Goal: Information Seeking & Learning: Understand process/instructions

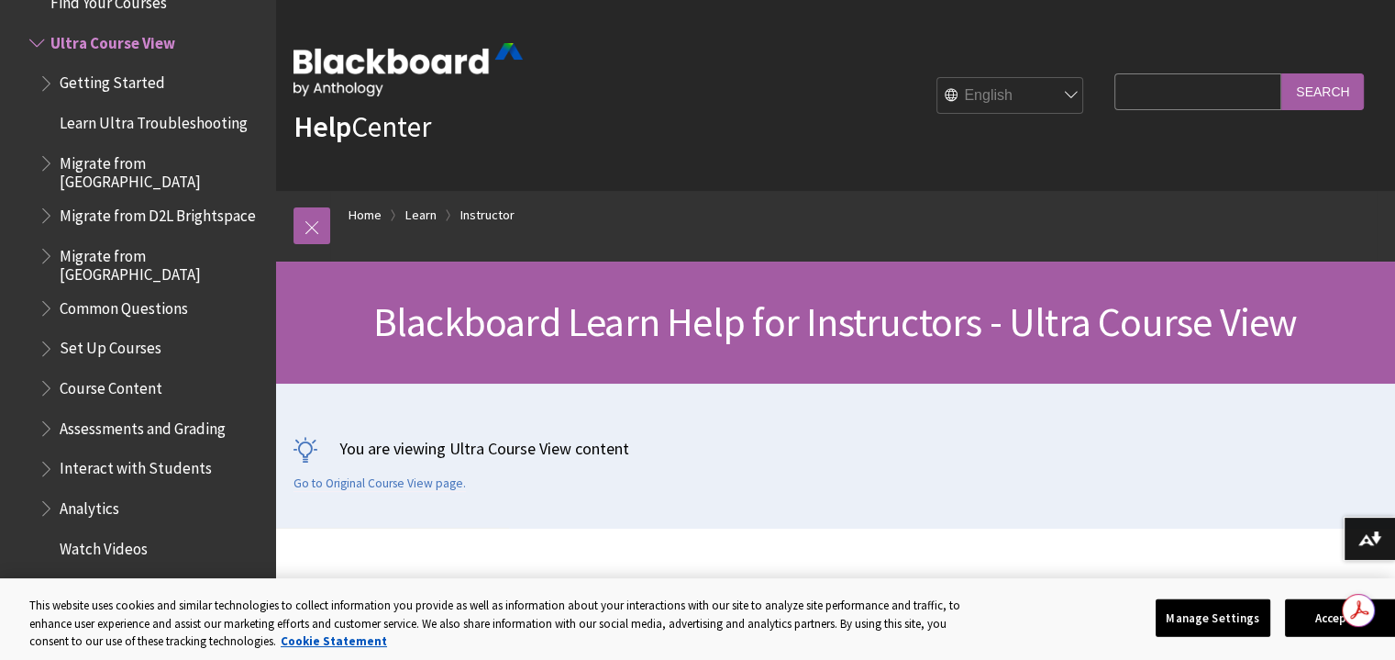
click at [177, 413] on span "Assessments and Grading" at bounding box center [143, 425] width 166 height 25
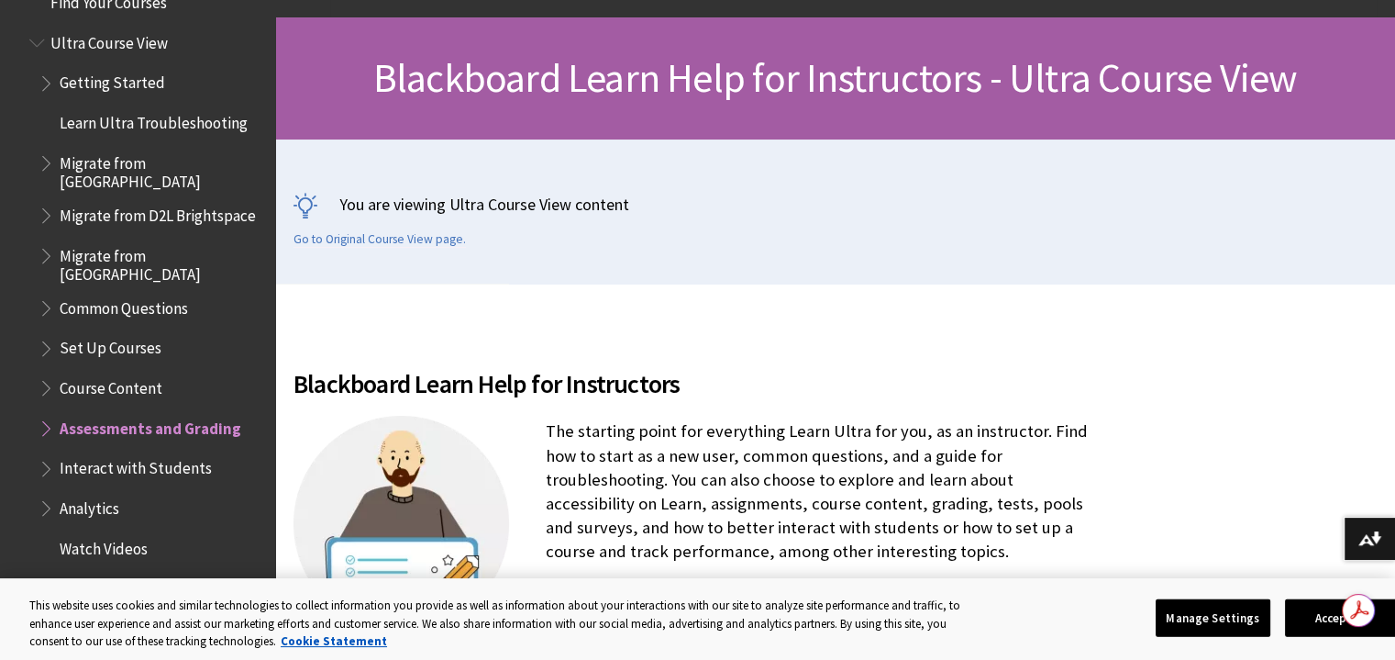
scroll to position [275, 0]
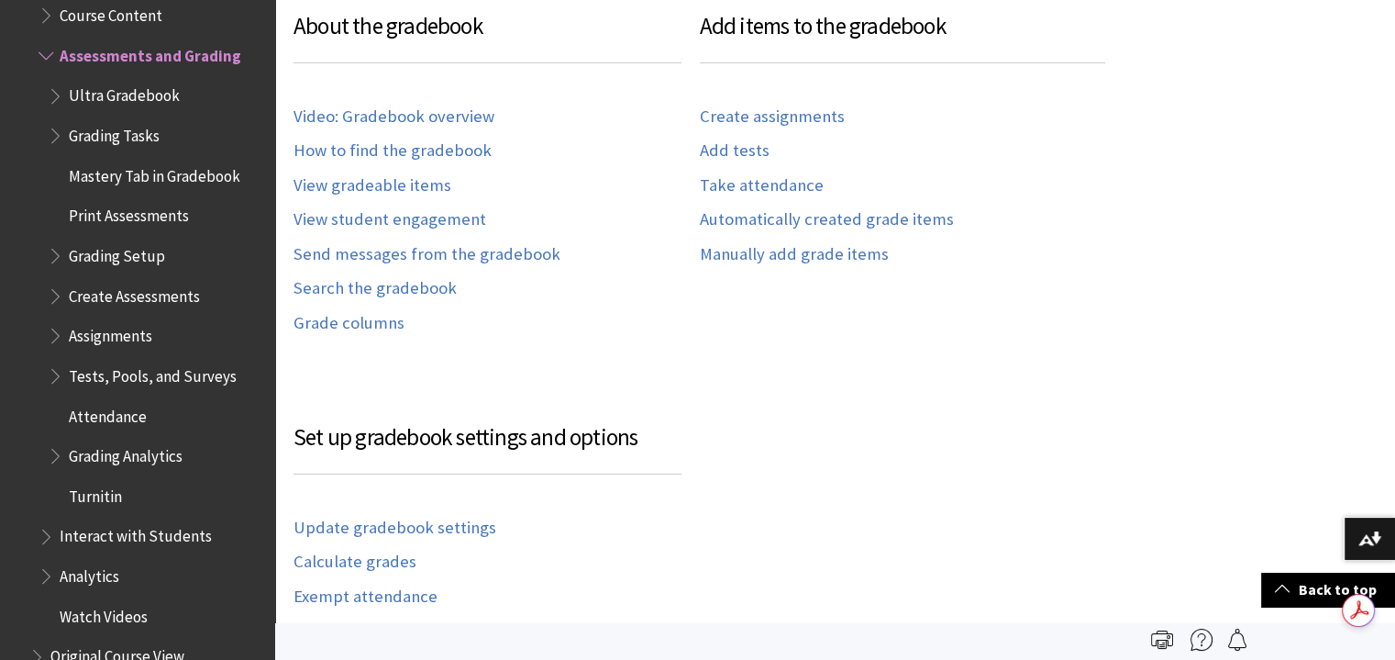
scroll to position [917, 0]
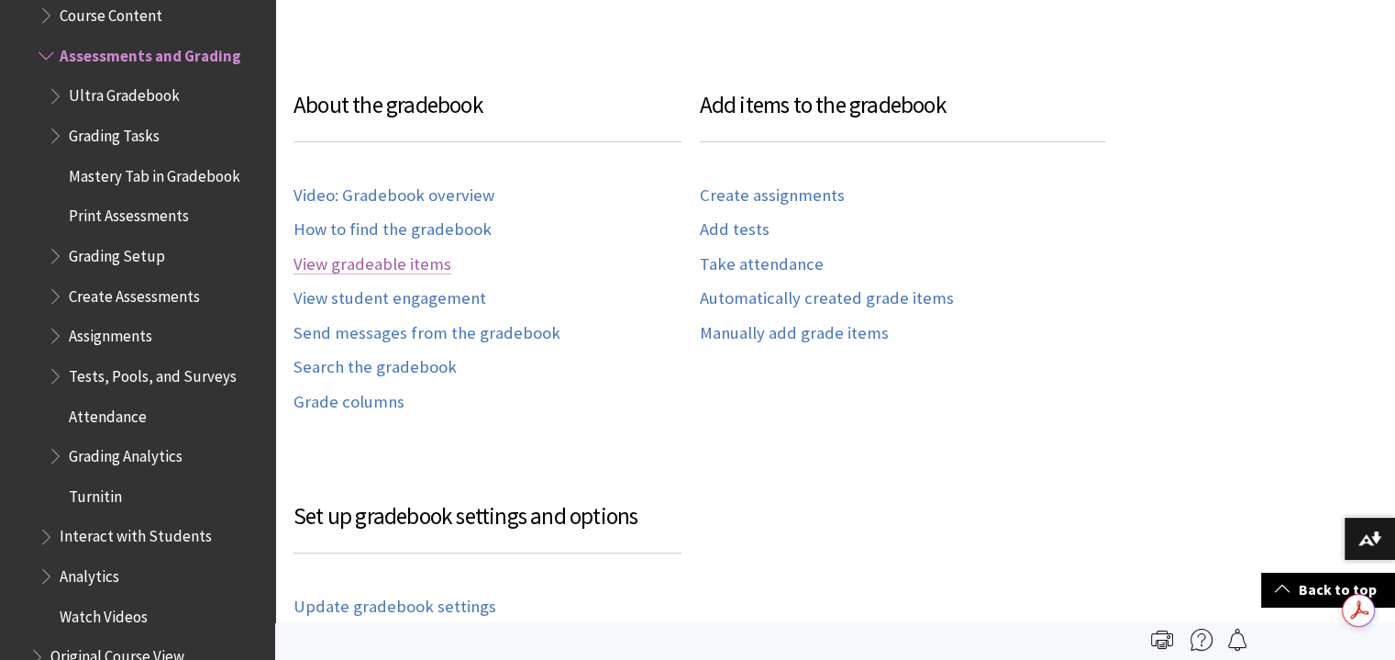
click at [393, 266] on link "View gradeable items" at bounding box center [373, 264] width 158 height 21
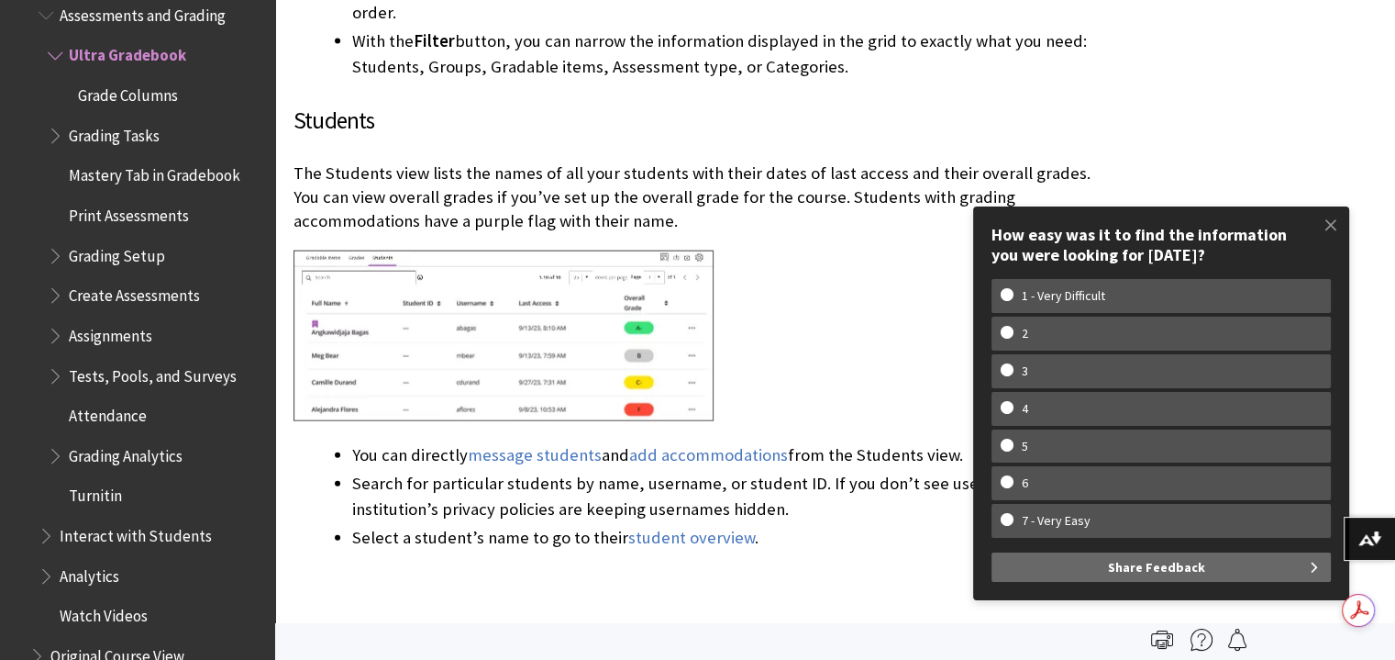
scroll to position [4220, 0]
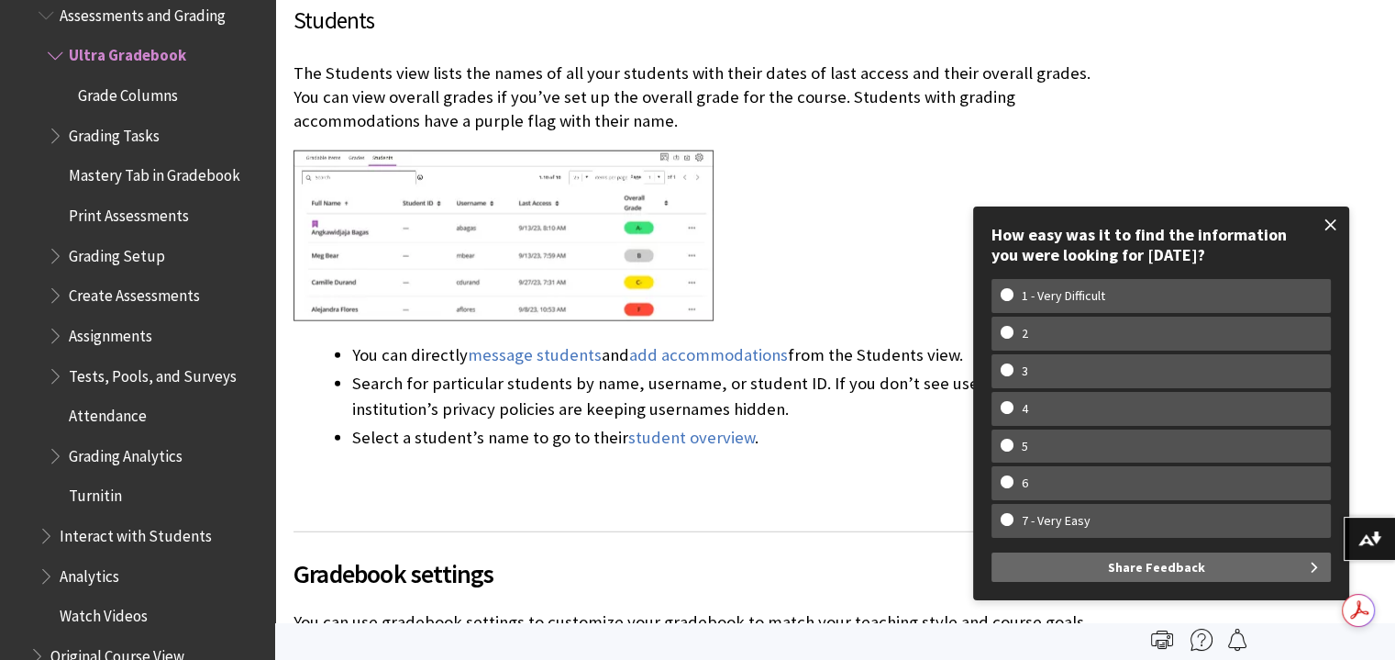
click at [1327, 217] on span at bounding box center [1331, 224] width 39 height 39
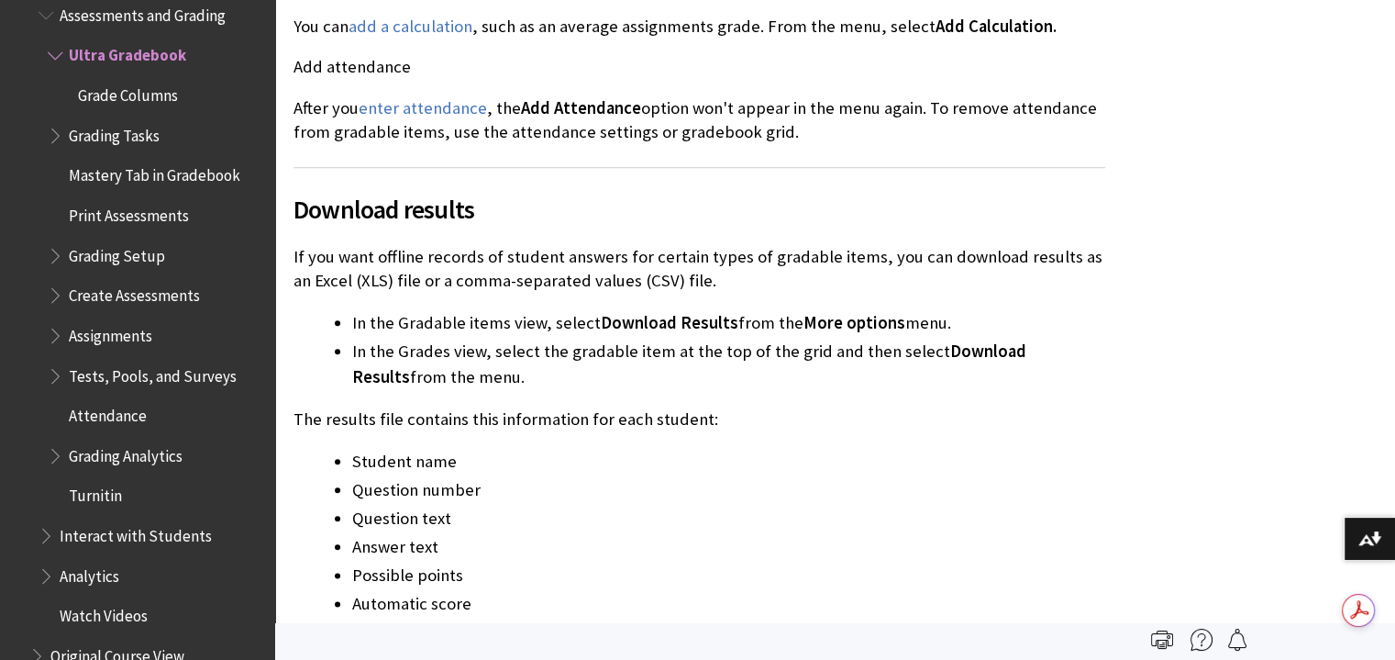
scroll to position [8990, 0]
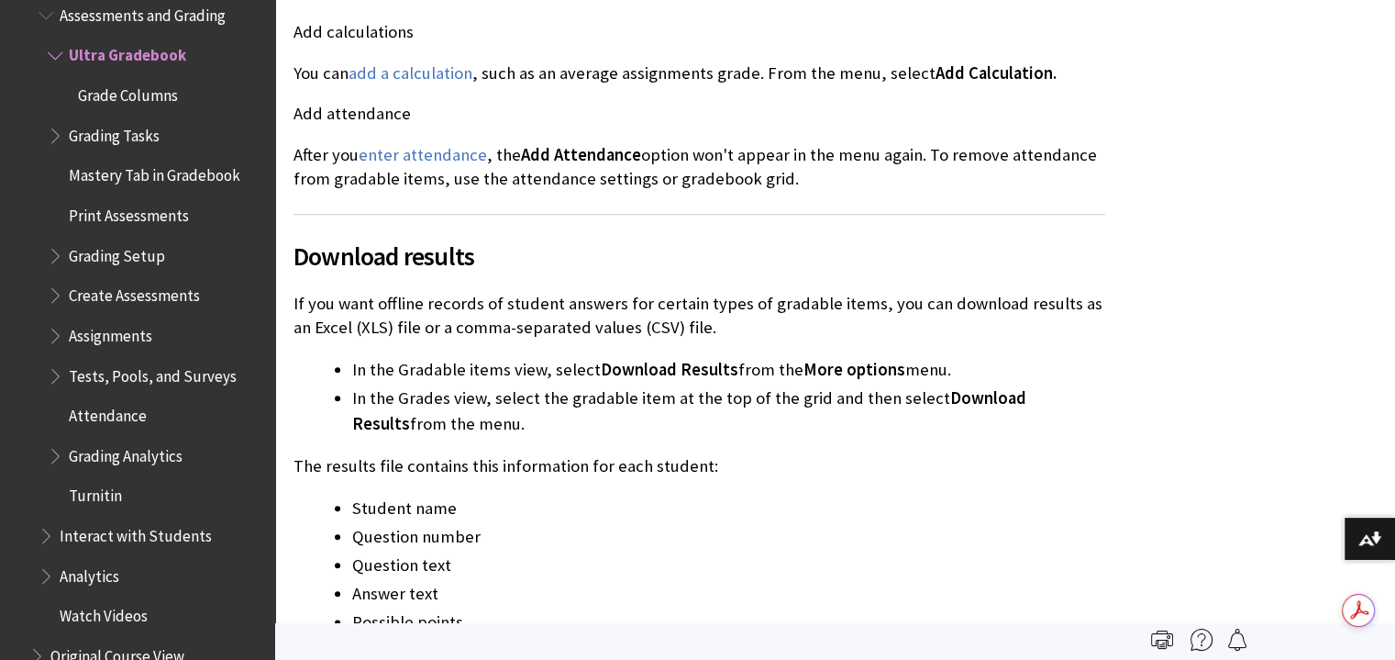
click at [123, 242] on span "Grading Setup" at bounding box center [117, 252] width 96 height 25
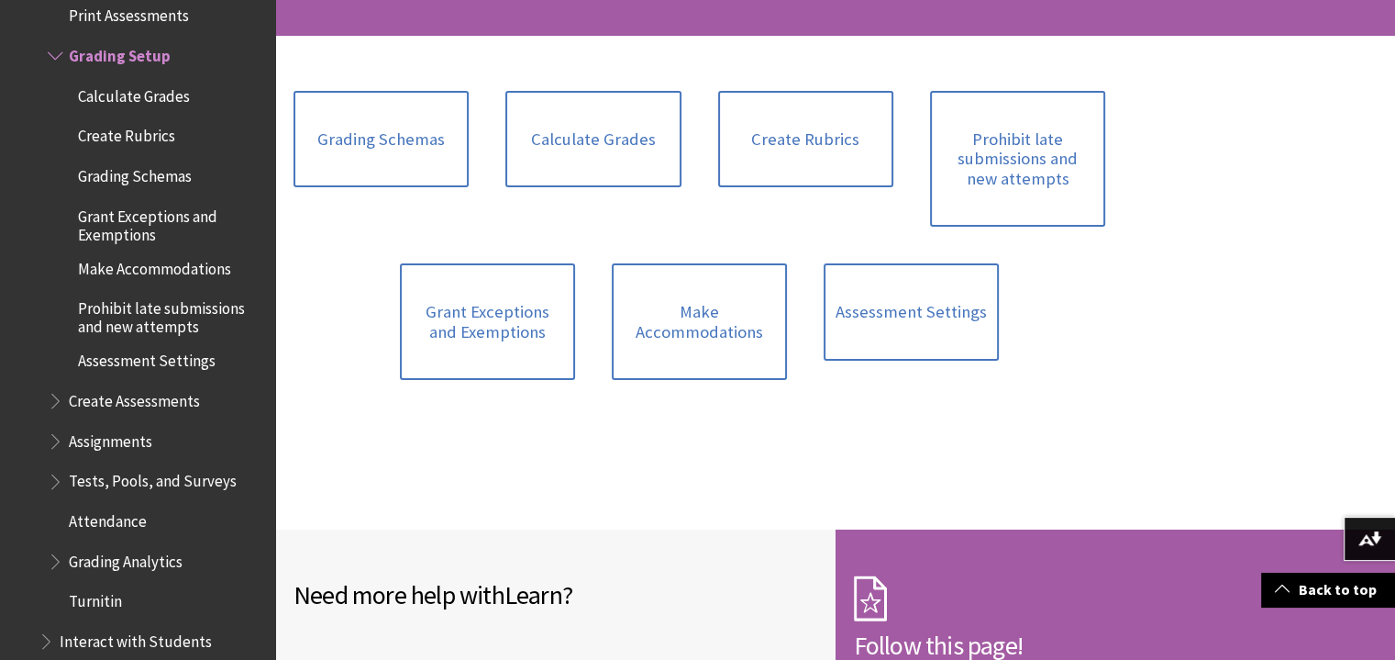
scroll to position [367, 0]
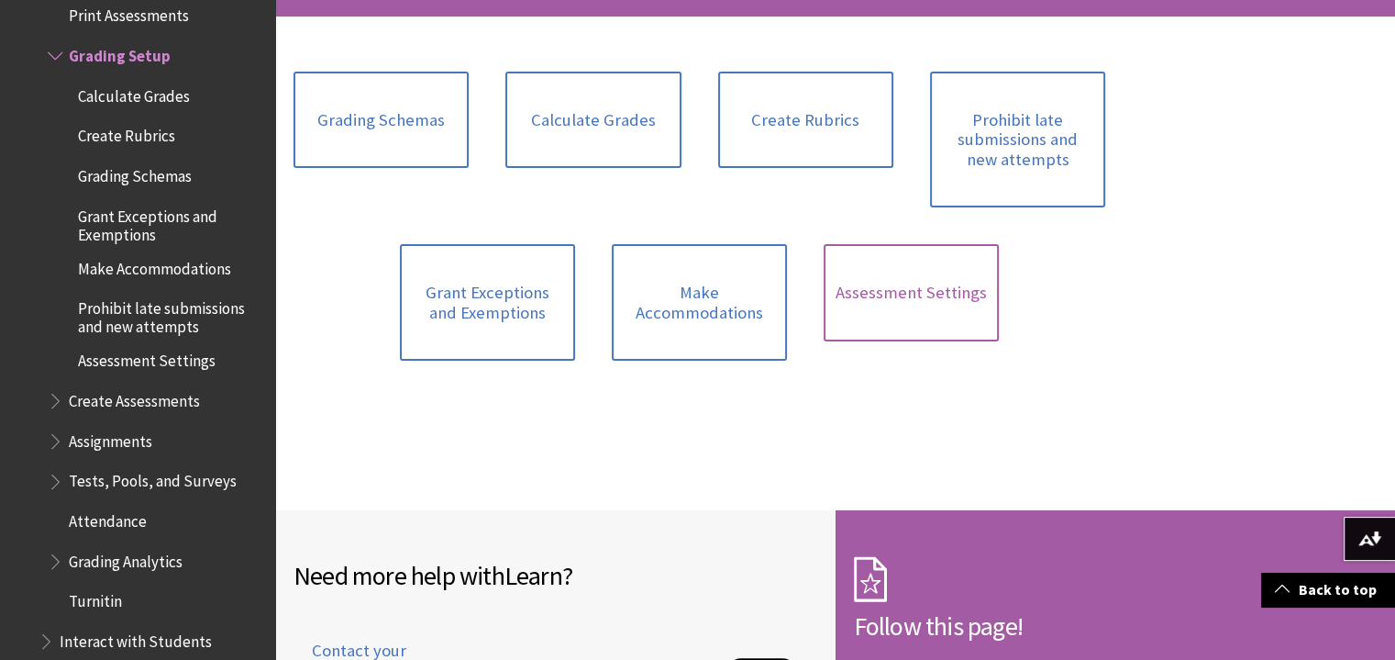
click at [912, 294] on link "Assessment Settings" at bounding box center [911, 292] width 175 height 97
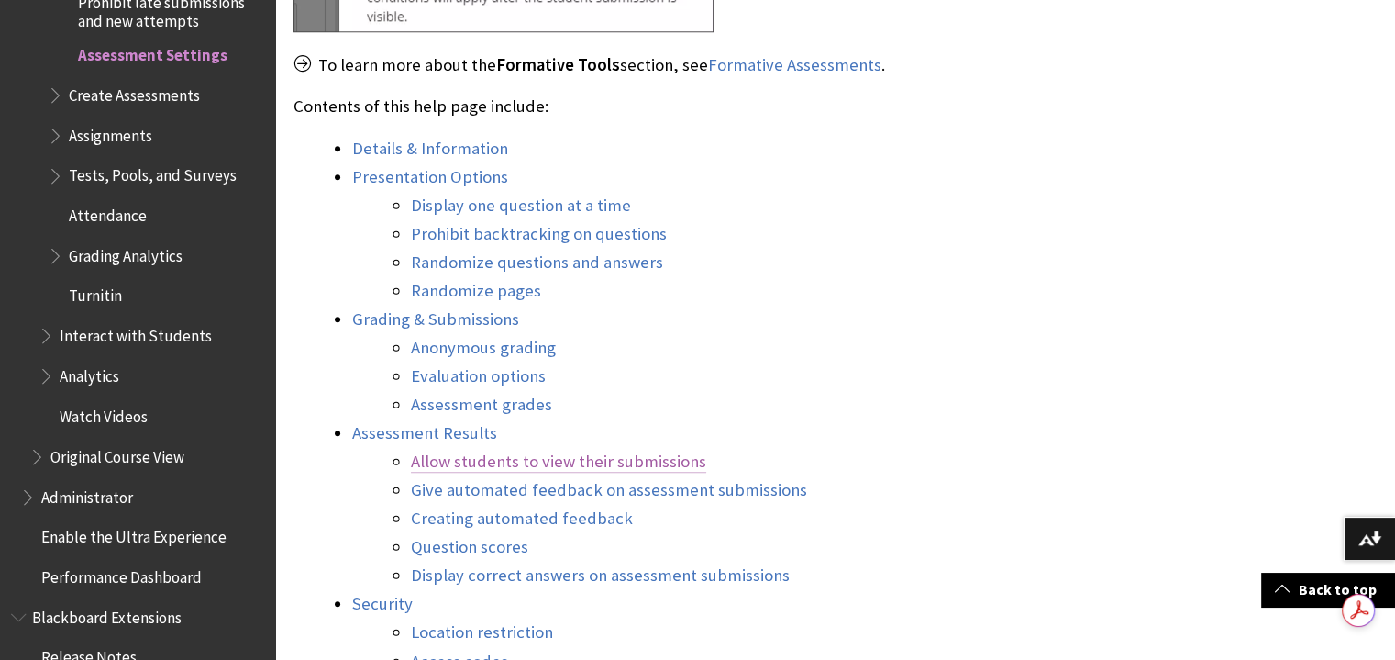
click at [549, 461] on link "Allow students to view their submissions" at bounding box center [558, 461] width 295 height 22
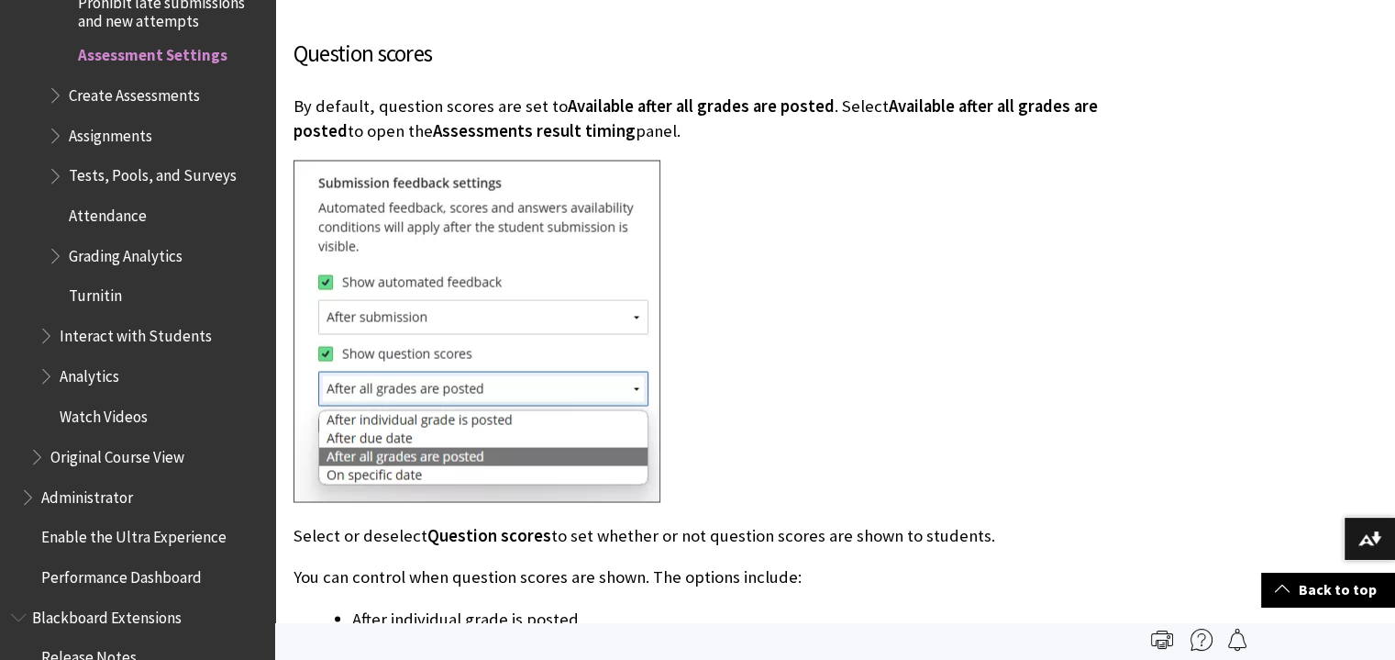
scroll to position [10250, 0]
